Goal: Use online tool/utility

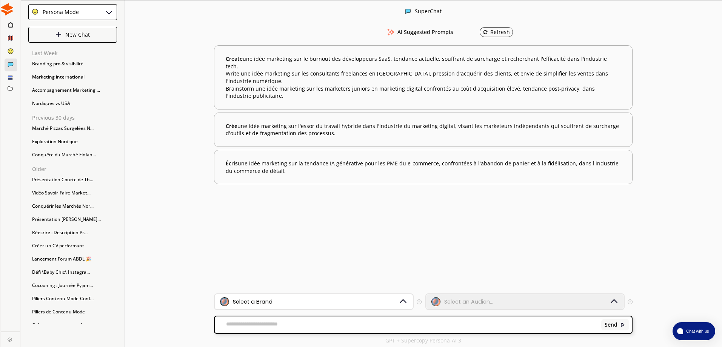
click at [100, 12] on div "Persona Mode" at bounding box center [72, 12] width 89 height 16
click at [142, 25] on div "SuperChat AI Suggested Prompts Refresh Create une idée marketing sur le burnout…" at bounding box center [423, 173] width 597 height 347
click at [373, 303] on div "Select a Brand" at bounding box center [309, 301] width 179 height 9
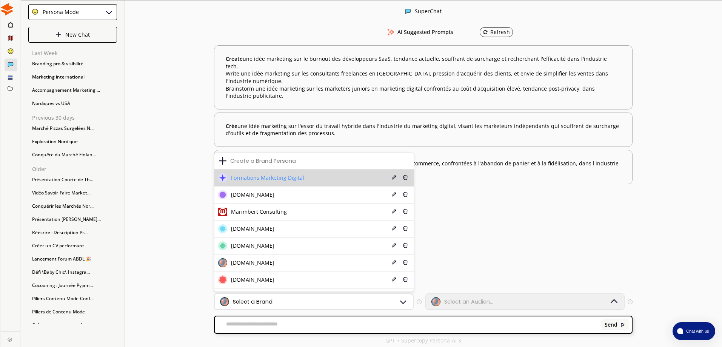
click at [354, 178] on li "Formations Marketing Digital Edit Delete" at bounding box center [313, 177] width 199 height 17
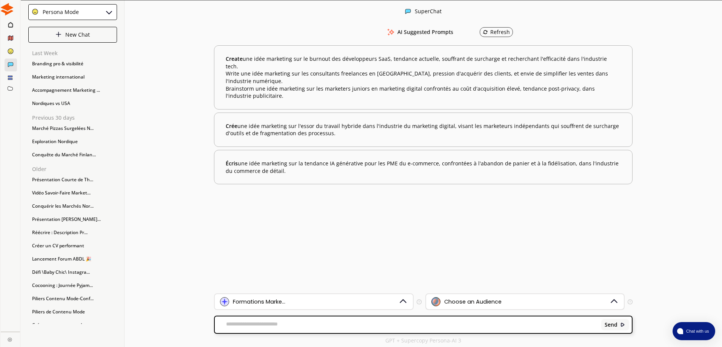
click at [500, 303] on div "Choose an Audience" at bounding box center [520, 301] width 179 height 9
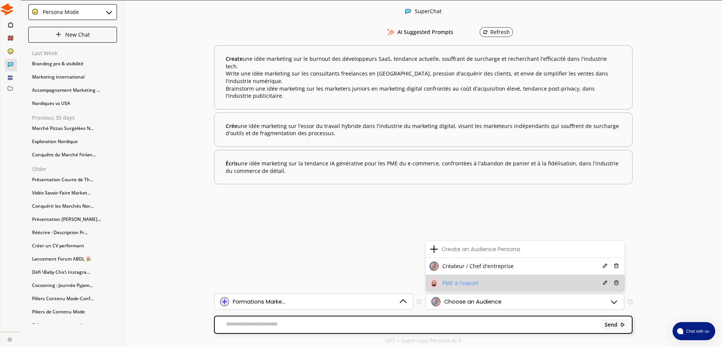
click at [500, 283] on li "PME à l'export Edit Delete" at bounding box center [525, 283] width 199 height 17
click at [492, 289] on li "PME à l'export Edit Delete" at bounding box center [525, 283] width 199 height 17
click at [497, 284] on li "PME à l'export Edit Delete" at bounding box center [525, 283] width 199 height 17
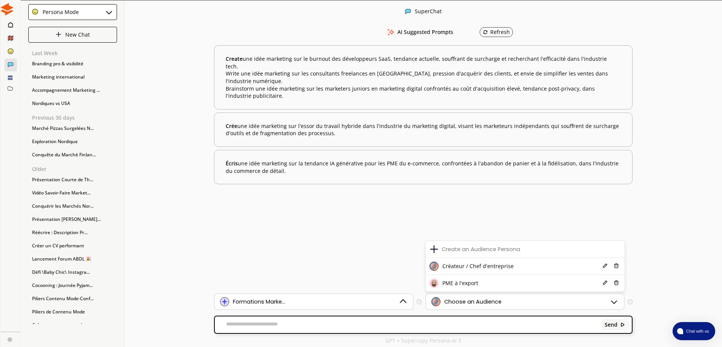
click at [483, 286] on li "PME à l'export Edit Delete" at bounding box center [525, 283] width 199 height 17
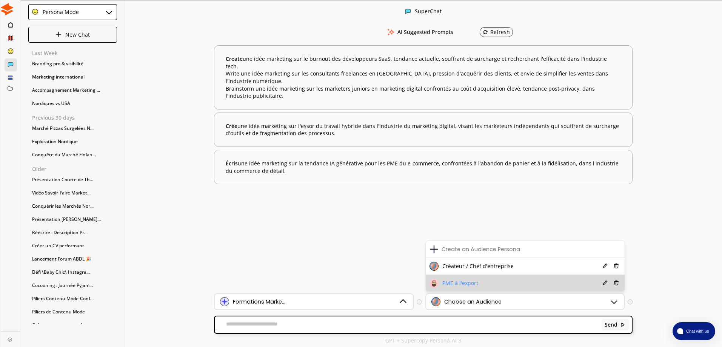
click at [554, 285] on li "PME à l'export Edit Delete" at bounding box center [525, 283] width 199 height 17
click at [457, 282] on span "PME à l'export" at bounding box center [460, 283] width 36 height 6
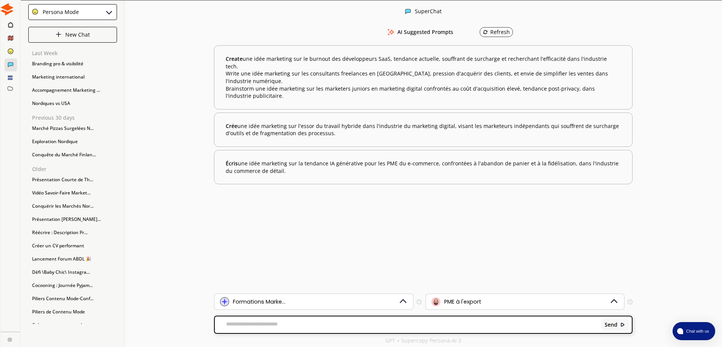
click at [380, 327] on textarea at bounding box center [407, 325] width 384 height 8
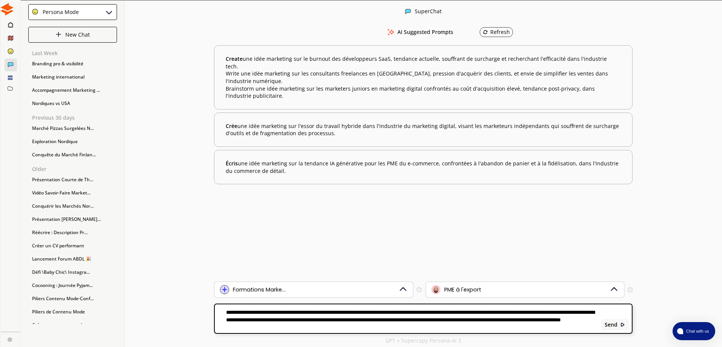
click at [530, 322] on textarea "**********" at bounding box center [407, 319] width 384 height 20
type textarea "**********"
click at [618, 325] on div "Send" at bounding box center [615, 324] width 28 height 11
